Goal: Navigation & Orientation: Find specific page/section

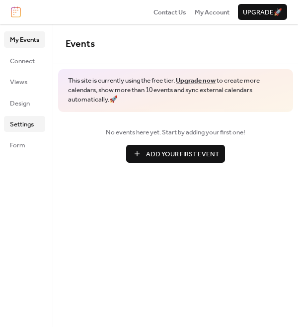
click at [29, 121] on span "Settings" at bounding box center [22, 124] width 24 height 10
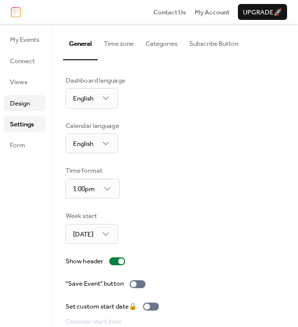
click at [27, 102] on span "Design" at bounding box center [20, 103] width 20 height 10
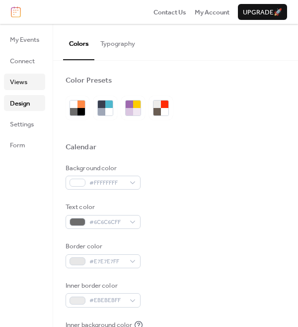
click at [26, 86] on span "Views" at bounding box center [18, 82] width 17 height 10
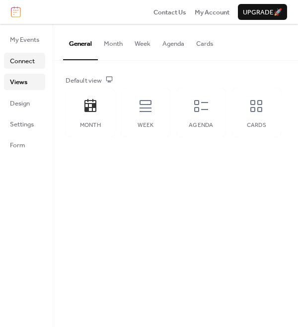
click at [26, 64] on span "Connect" at bounding box center [22, 61] width 25 height 10
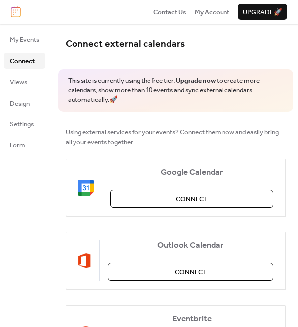
click at [24, 50] on ul "My Events Connect Views Design Settings Form" at bounding box center [24, 91] width 41 height 121
click at [27, 40] on span "My Events" at bounding box center [24, 40] width 29 height 10
